Goal: Task Accomplishment & Management: Manage account settings

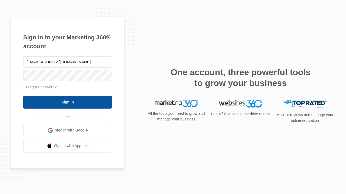
click at [68, 102] on input "Sign In" at bounding box center [67, 102] width 89 height 13
